Goal: Download file/media

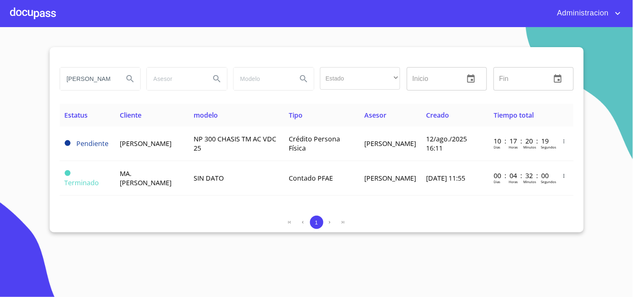
scroll to position [0, 22]
drag, startPoint x: 61, startPoint y: 78, endPoint x: 372, endPoint y: 110, distance: 312.6
click at [369, 110] on div "[PERSON_NAME] Estado ​ ​ Inicio ​ Fin ​ Estatus Cliente modelo Tipo Asesor Crea…" at bounding box center [317, 139] width 534 height 185
type input "j"
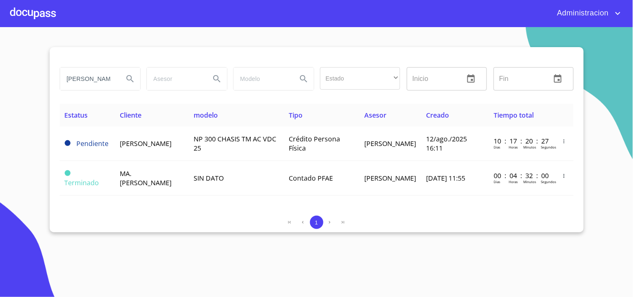
type input "[PERSON_NAME]"
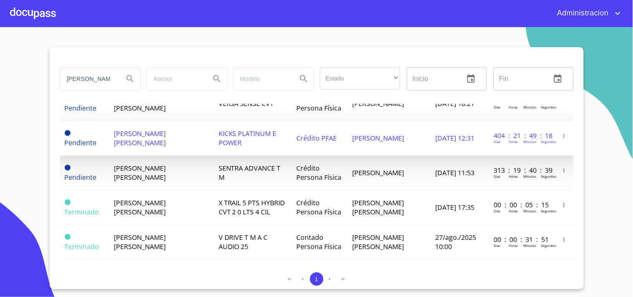
scroll to position [93, 0]
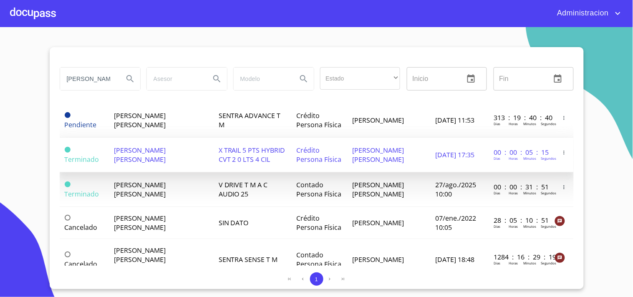
click at [297, 160] on span "Crédito Persona Física" at bounding box center [319, 155] width 45 height 18
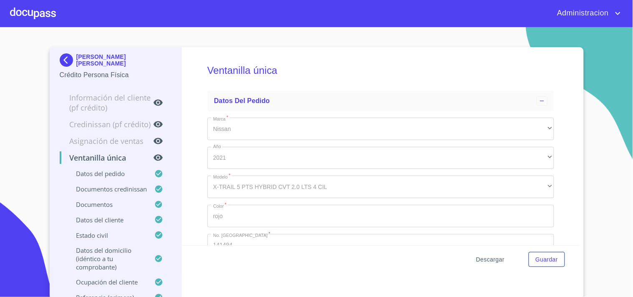
click at [494, 253] on button "Descargar" at bounding box center [490, 259] width 35 height 15
